Goal: Information Seeking & Learning: Learn about a topic

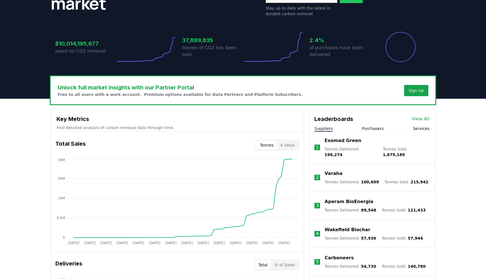
scroll to position [98, 0]
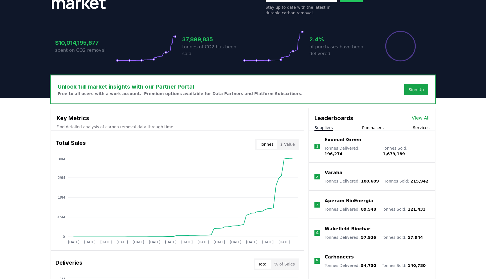
click at [328, 171] on p "Varaha" at bounding box center [333, 172] width 18 height 7
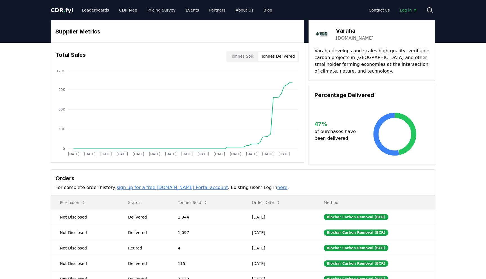
click at [276, 56] on button "Tonnes Delivered" at bounding box center [277, 56] width 40 height 9
